Goal: Task Accomplishment & Management: Complete application form

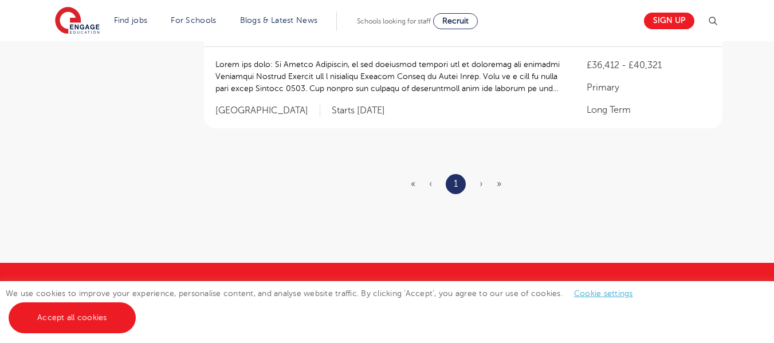
scroll to position [472, 0]
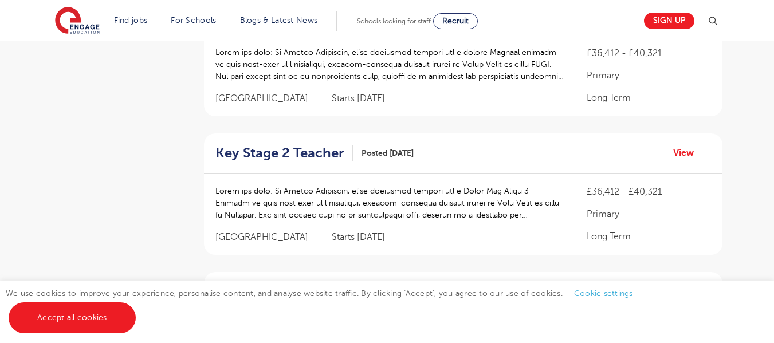
click at [620, 74] on p "Primary" at bounding box center [648, 76] width 124 height 14
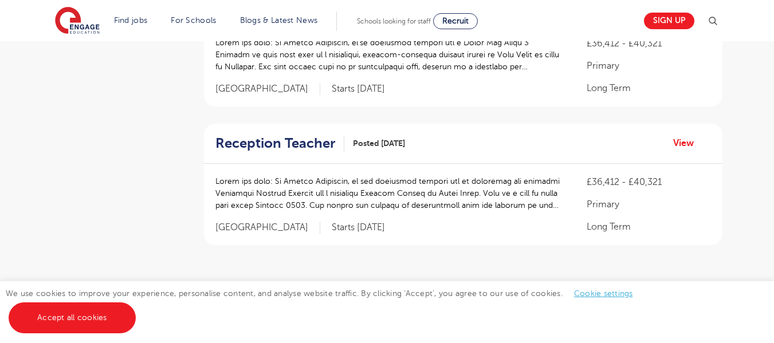
scroll to position [611, 0]
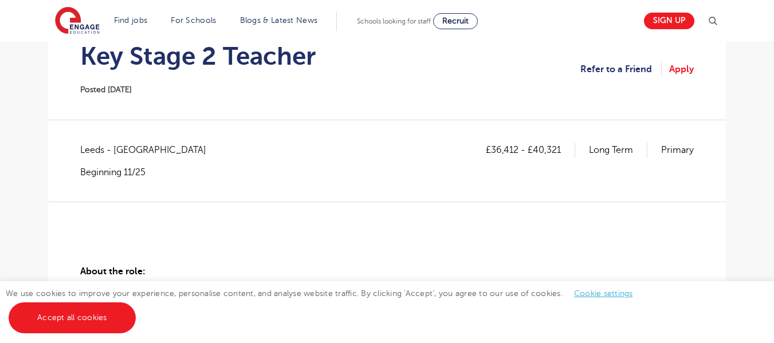
scroll to position [112, 0]
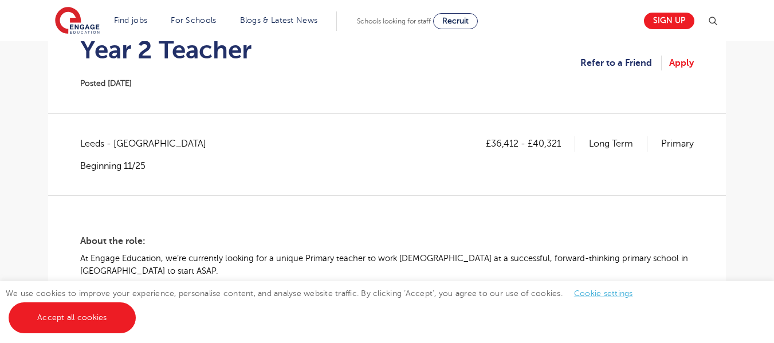
scroll to position [140, 0]
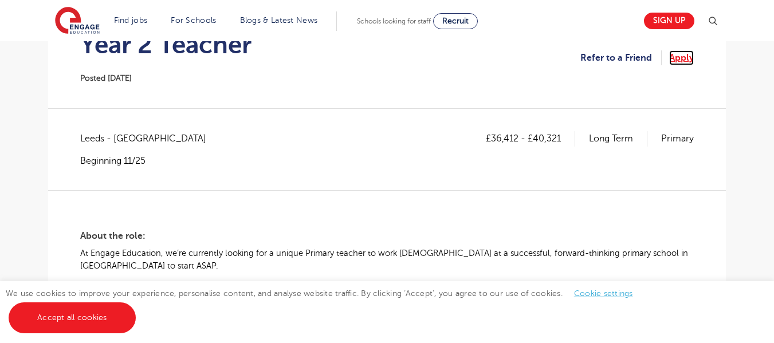
click at [672, 57] on link "Apply" at bounding box center [681, 57] width 25 height 15
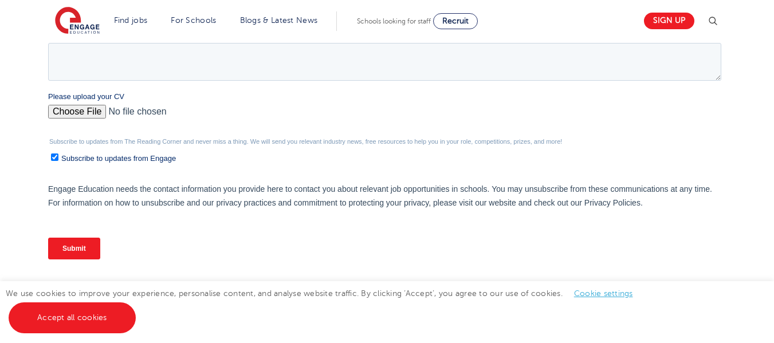
scroll to position [407, 0]
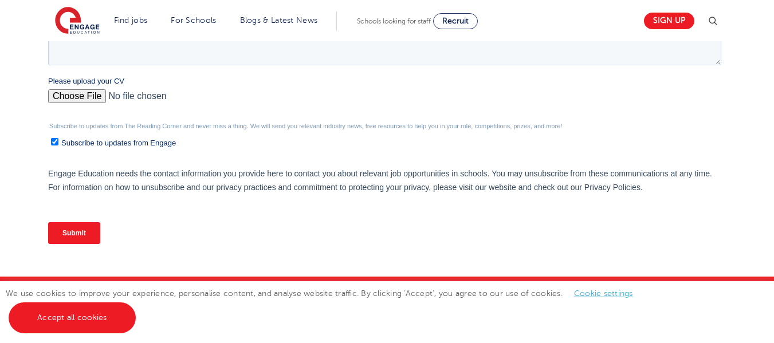
drag, startPoint x: 755, startPoint y: 196, endPoint x: 763, endPoint y: 139, distance: 57.8
click at [763, 139] on div "We will store your first name, last name, email address, contact number, locati…" at bounding box center [387, 18] width 774 height 518
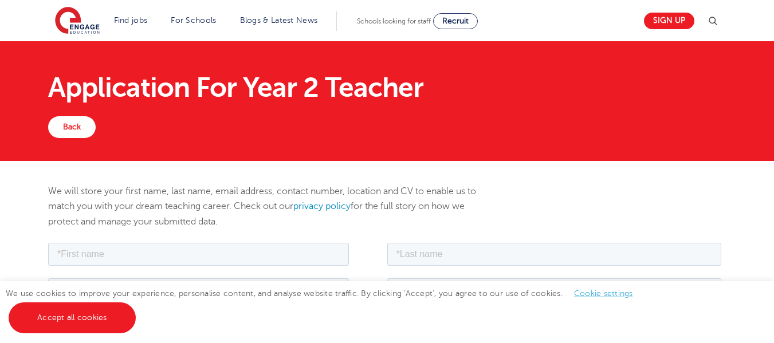
scroll to position [0, 0]
